Goal: Task Accomplishment & Management: Use online tool/utility

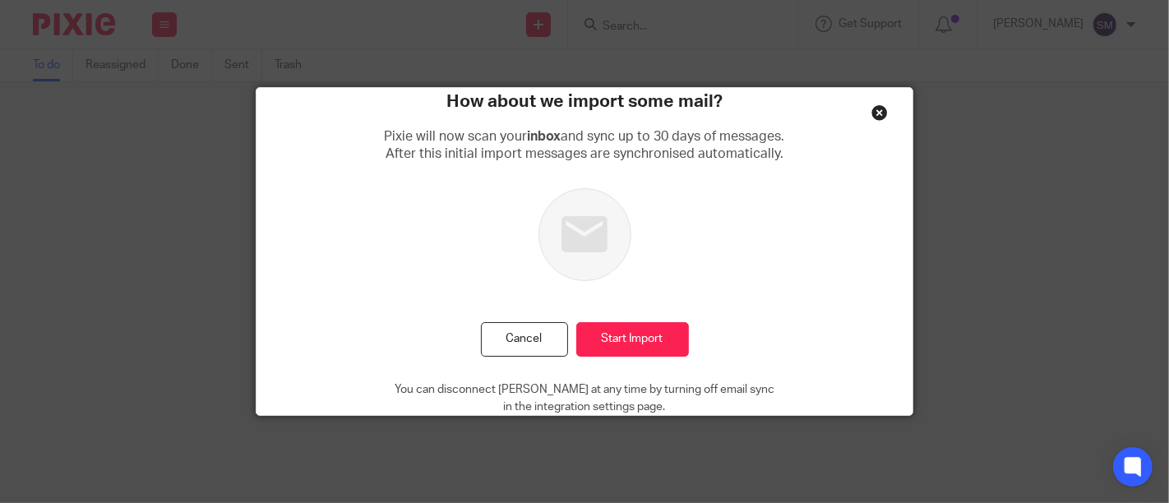
drag, startPoint x: 540, startPoint y: 339, endPoint x: 516, endPoint y: 294, distance: 50.4
click at [540, 338] on button "Cancel" at bounding box center [524, 339] width 87 height 35
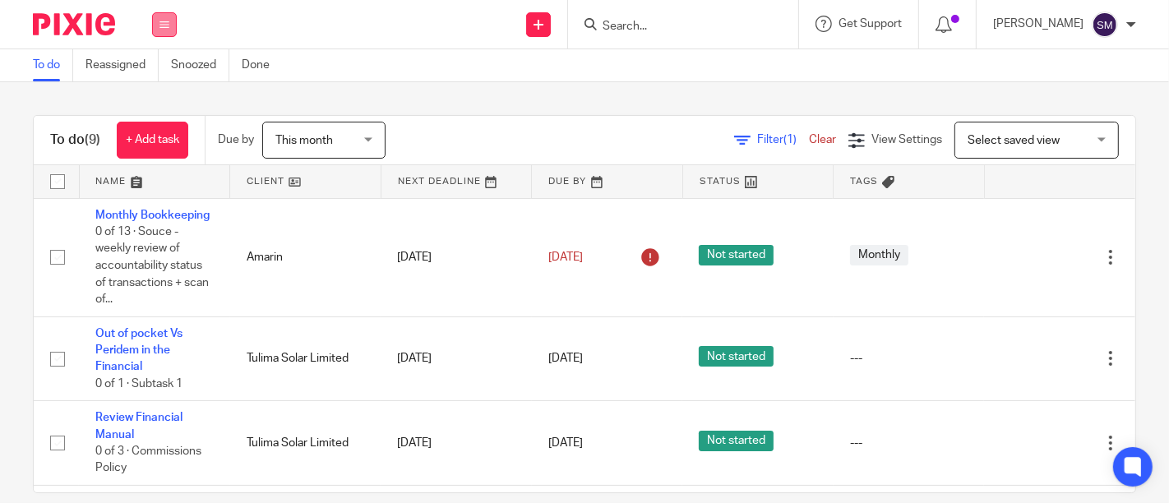
click at [168, 29] on icon at bounding box center [164, 25] width 10 height 10
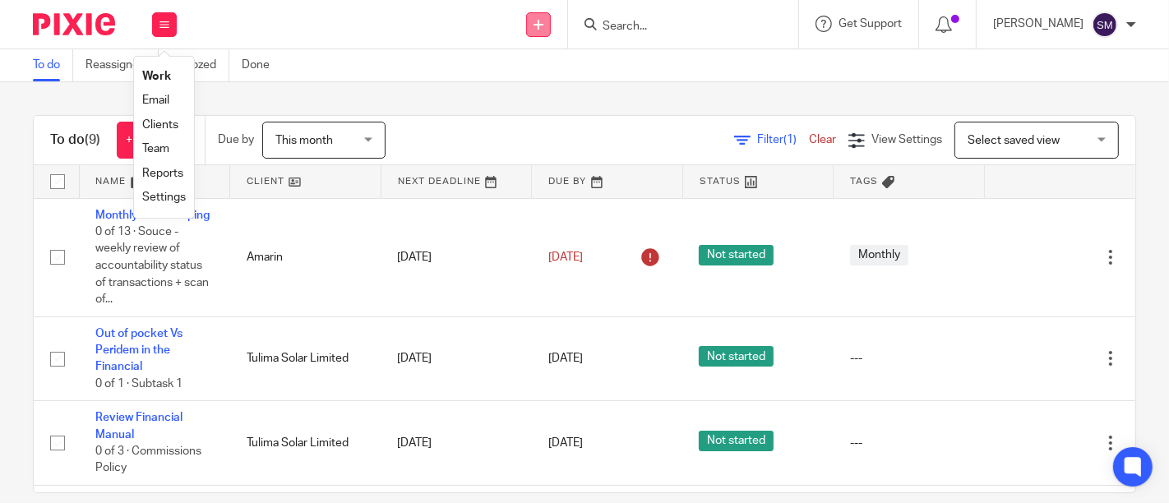
click at [551, 29] on link at bounding box center [538, 24] width 25 height 25
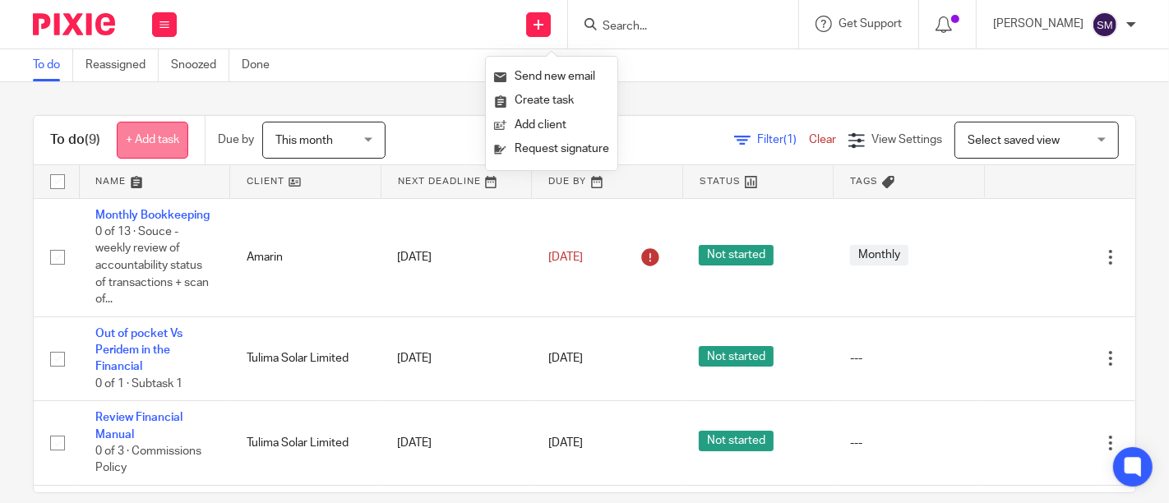
click at [184, 145] on link "+ Add task" at bounding box center [153, 140] width 72 height 37
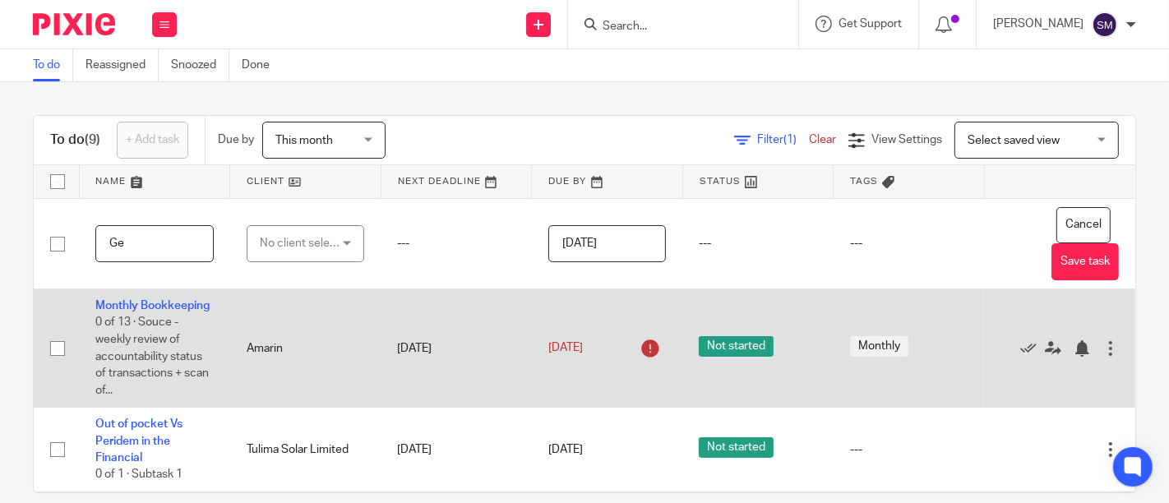
type input "G"
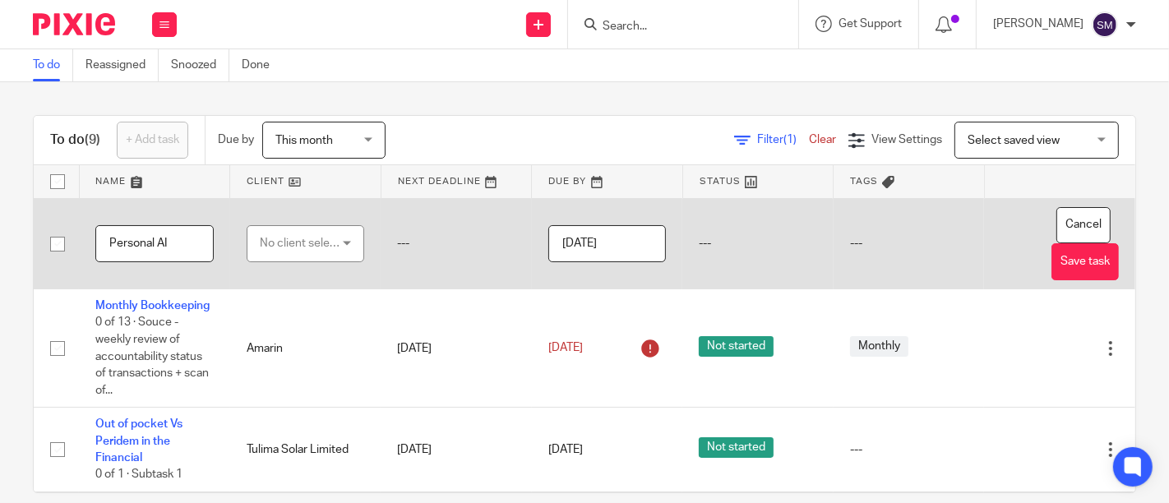
type input "Personal AI"
click at [286, 248] on div "No client selected" at bounding box center [301, 243] width 83 height 35
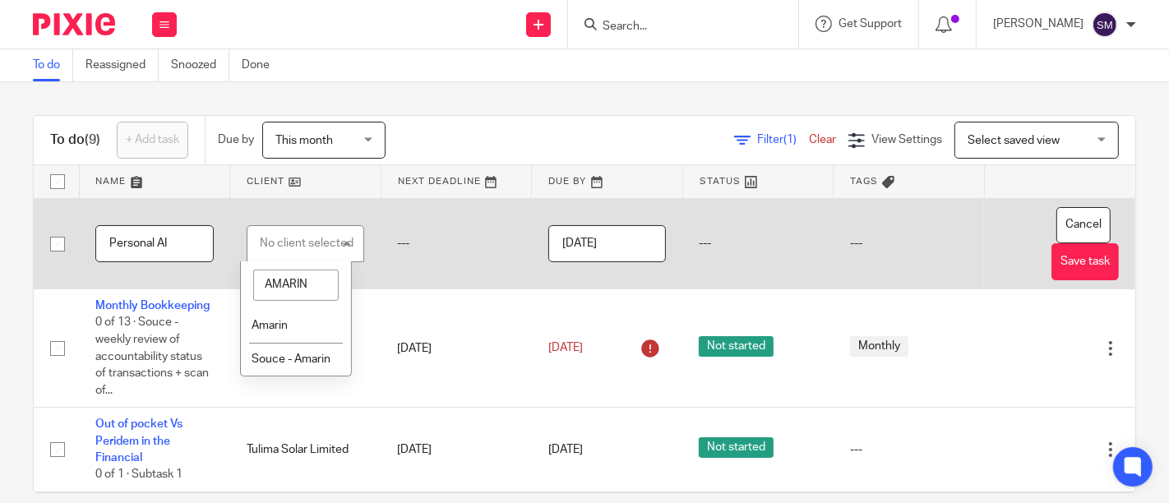
type input "AMARIN"
click at [265, 321] on span "Amarin" at bounding box center [269, 326] width 36 height 12
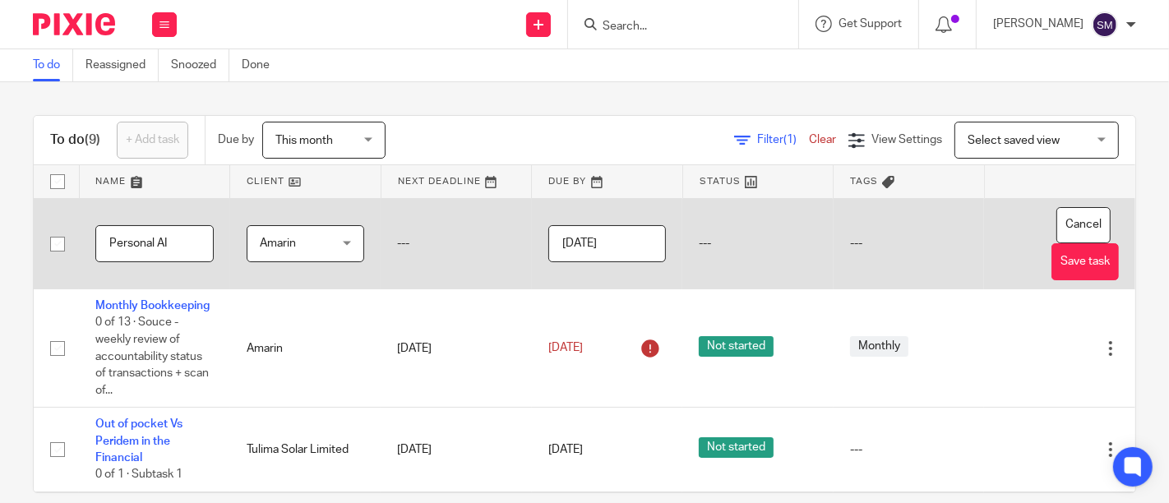
click at [630, 252] on input "[DATE]" at bounding box center [607, 243] width 118 height 37
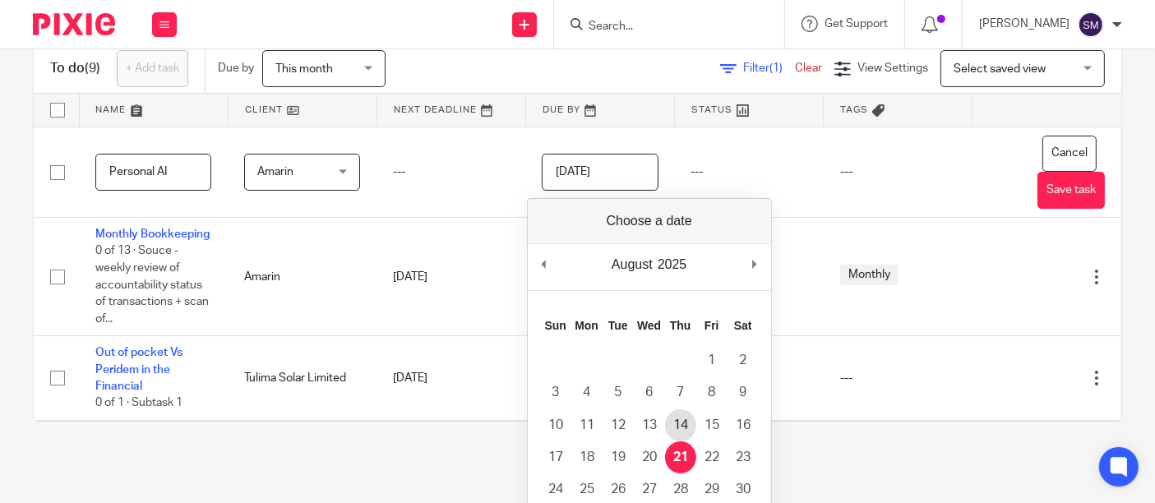
scroll to position [158, 0]
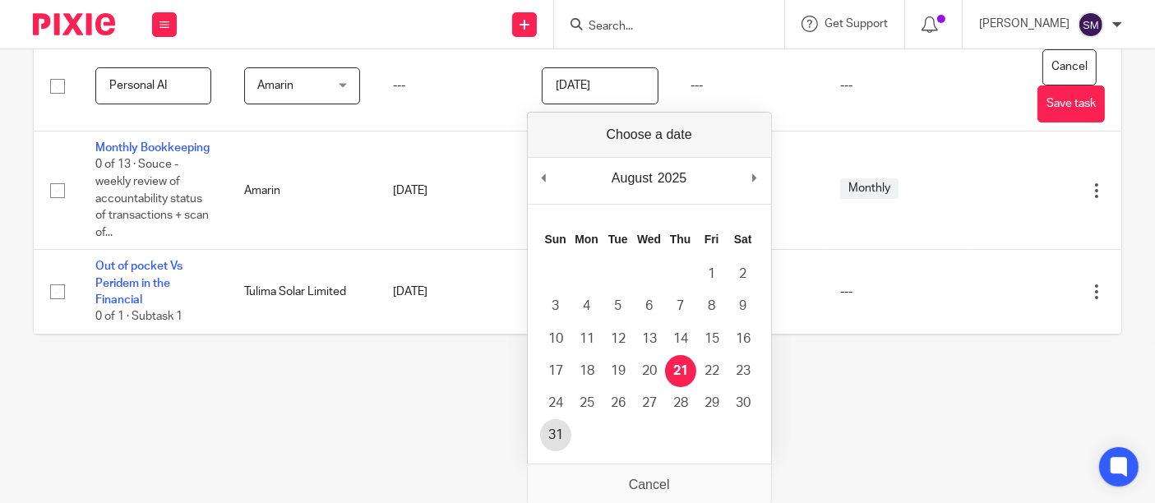
type input "[DATE]"
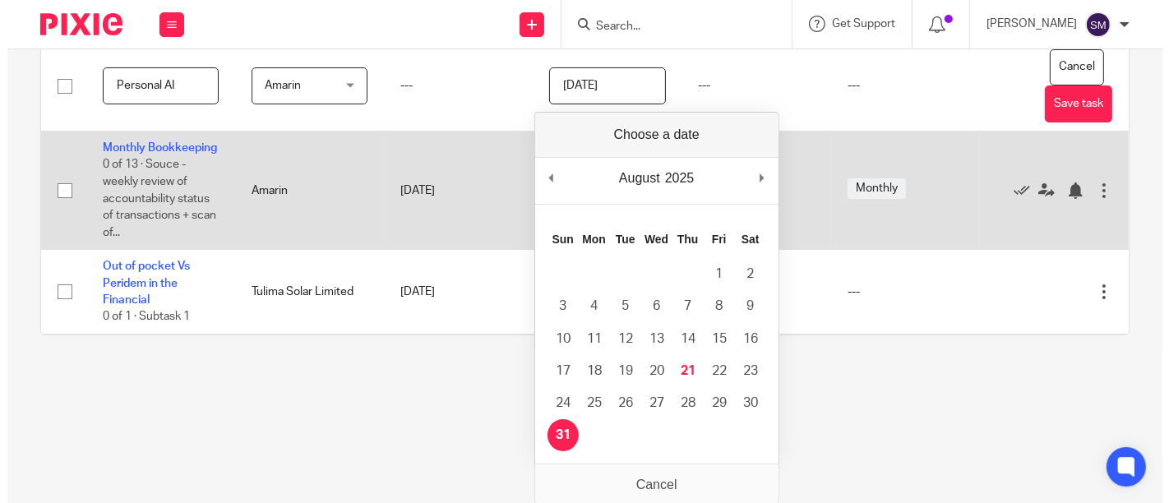
scroll to position [0, 0]
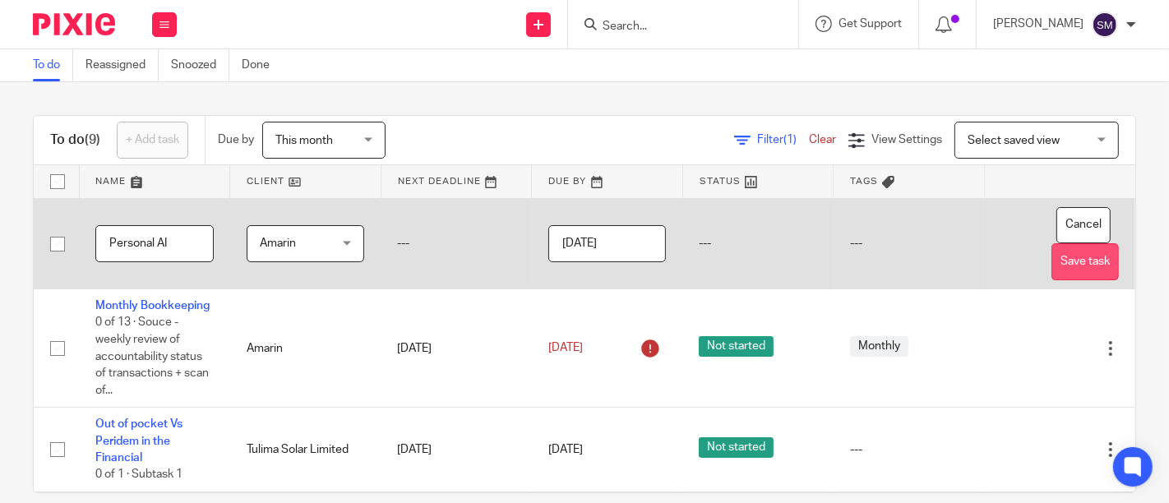
click at [1051, 262] on button "Save task" at bounding box center [1084, 261] width 67 height 37
